Goal: Task Accomplishment & Management: Use online tool/utility

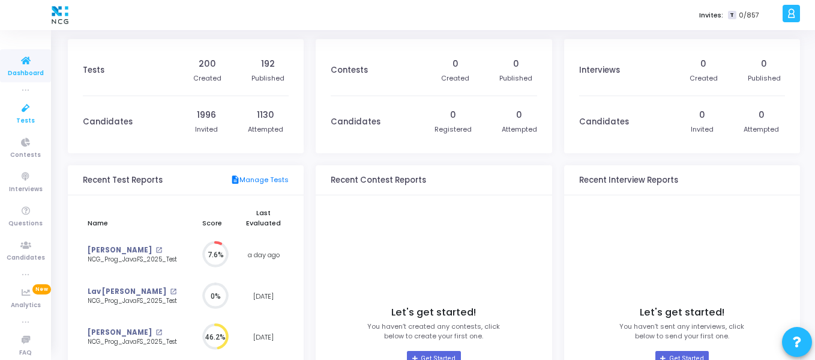
click at [16, 99] on link "Tests" at bounding box center [25, 113] width 51 height 33
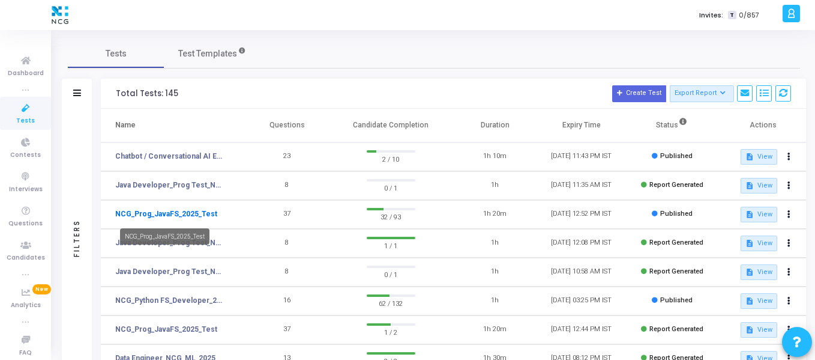
click at [193, 212] on link "NCG_Prog_JavaFS_2025_Test" at bounding box center [166, 213] width 102 height 11
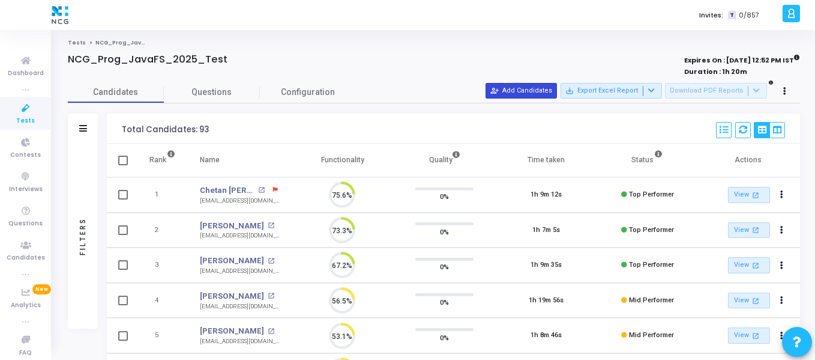
scroll to position [25, 31]
click at [557, 93] on button "person_add_alt Add Candidates" at bounding box center [521, 91] width 71 height 16
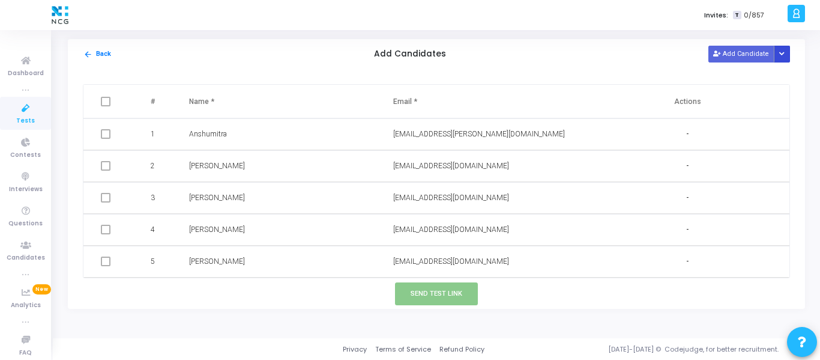
click at [787, 47] on button "Button group with nested dropdown" at bounding box center [782, 54] width 17 height 16
click at [768, 78] on button "Upload Candidate List" at bounding box center [739, 77] width 92 height 16
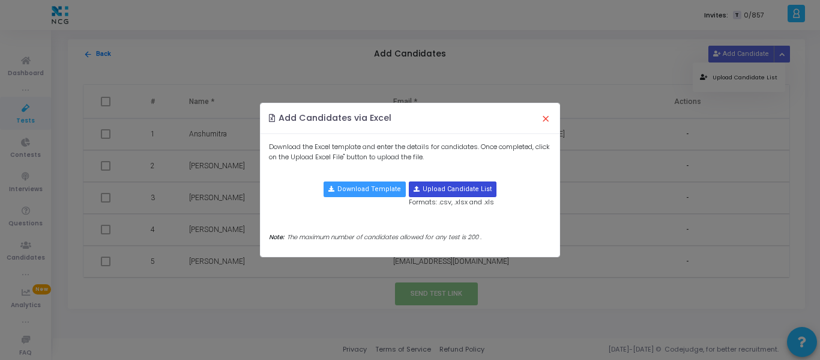
click at [450, 184] on input "file" at bounding box center [452, 189] width 86 height 14
type input "C:\fakepath\CodeJudge Test_Java.csv"
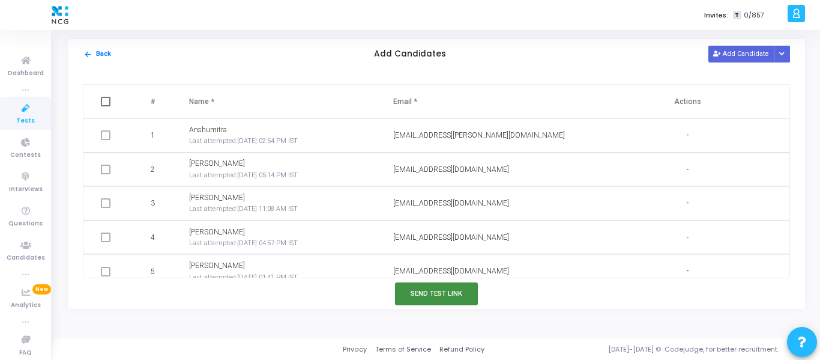
click at [436, 288] on button "Send Test Link" at bounding box center [436, 293] width 83 height 22
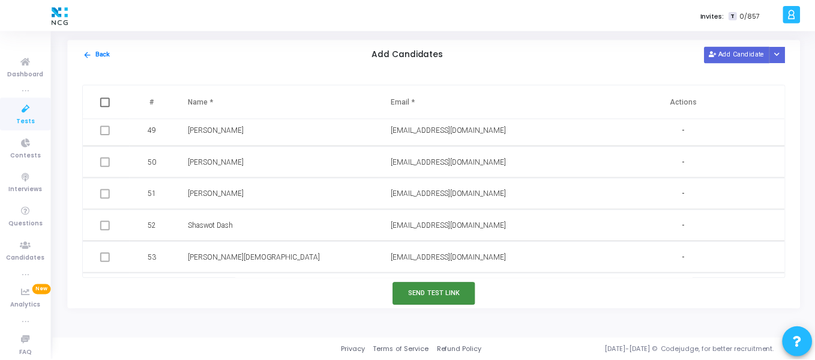
scroll to position [1584, 0]
click at [437, 301] on button "Send Test Link" at bounding box center [436, 293] width 83 height 22
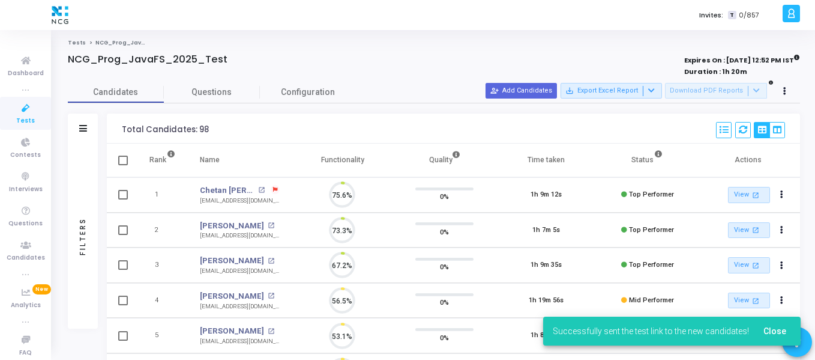
click at [13, 109] on icon at bounding box center [25, 108] width 25 height 15
